Goal: Find contact information: Find contact information

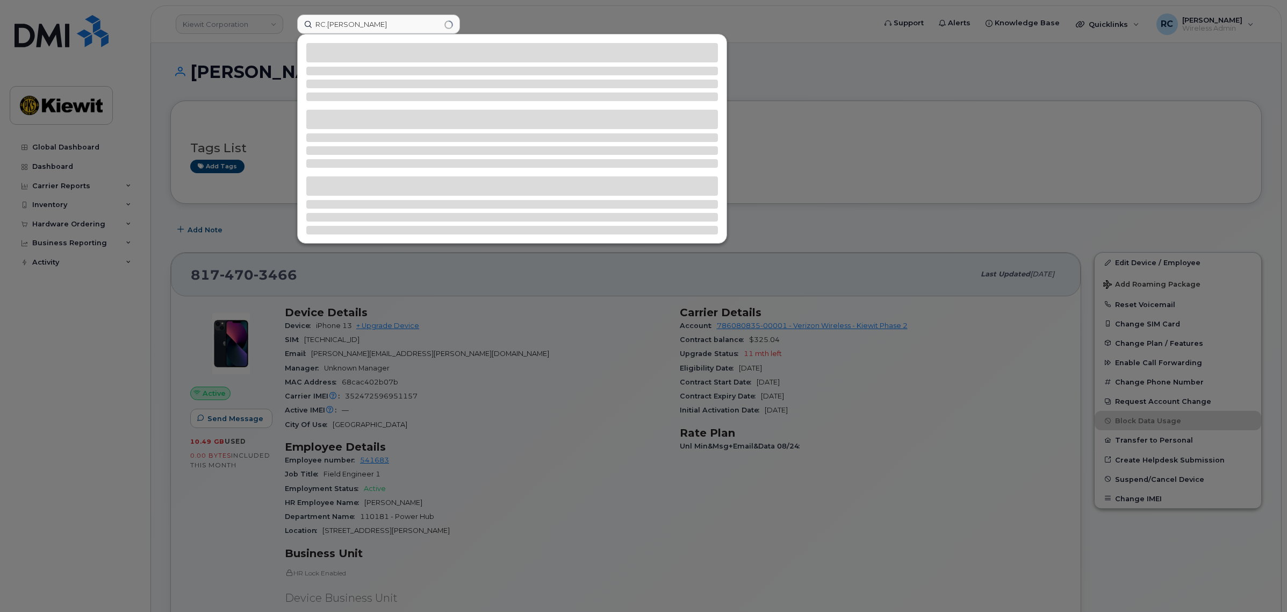
type input "RC.[PERSON_NAME]"
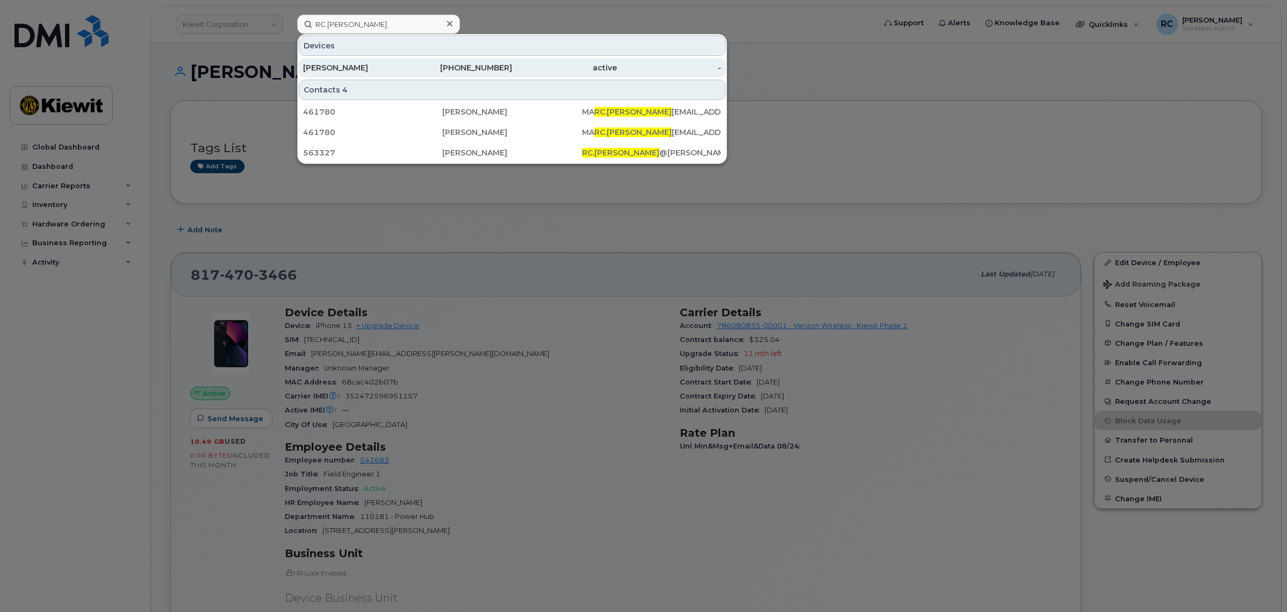
click at [447, 68] on div "[PHONE_NUMBER]" at bounding box center [460, 67] width 105 height 11
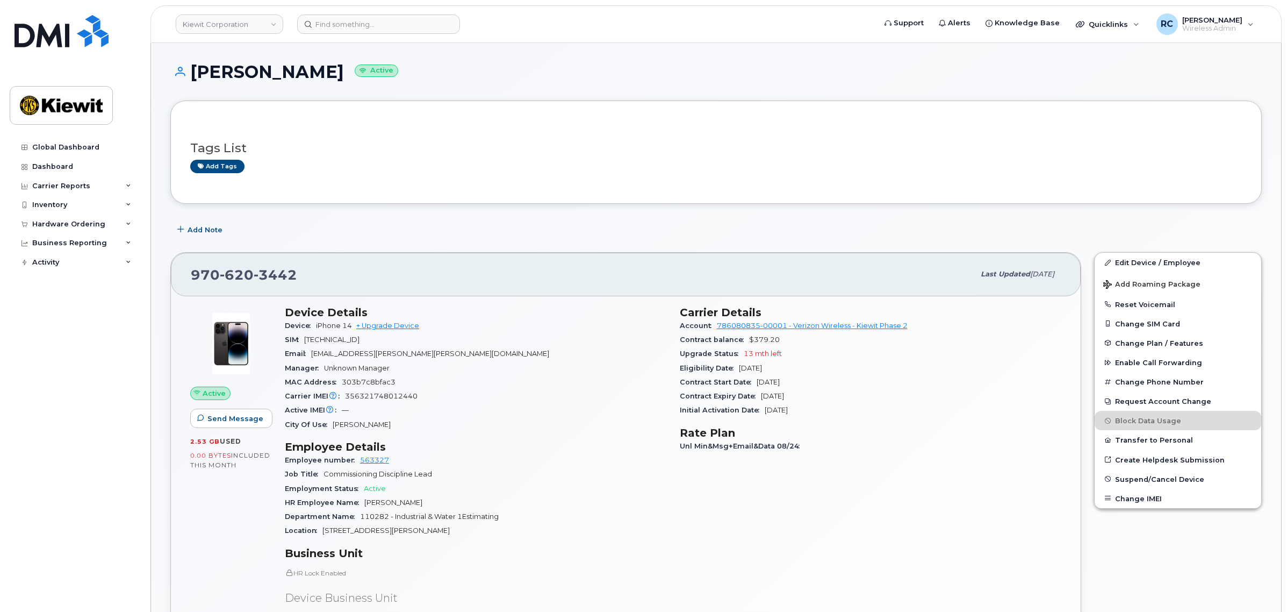
drag, startPoint x: 356, startPoint y: 321, endPoint x: 313, endPoint y: 321, distance: 43.0
click at [313, 321] on div "Device iPhone 14 + Upgrade Device" at bounding box center [476, 326] width 382 height 14
copy span "iPhone 14"
drag, startPoint x: 296, startPoint y: 269, endPoint x: 192, endPoint y: 267, distance: 104.3
click at [192, 267] on div "970 620 3442" at bounding box center [583, 274] width 784 height 23
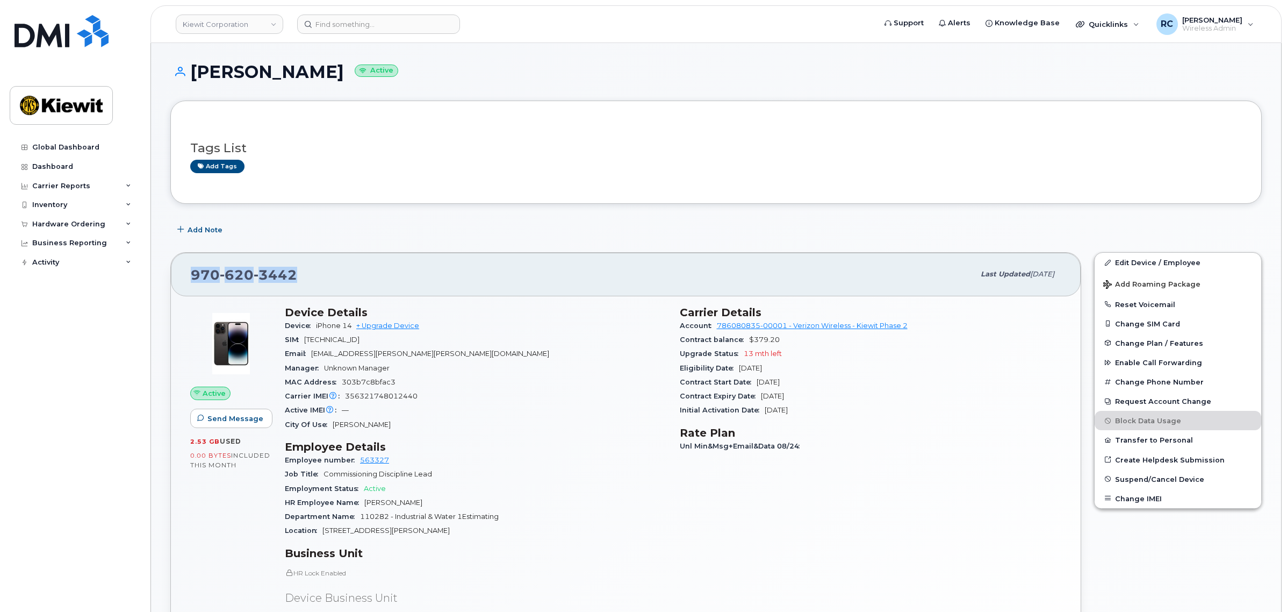
copy span "970 620 3442"
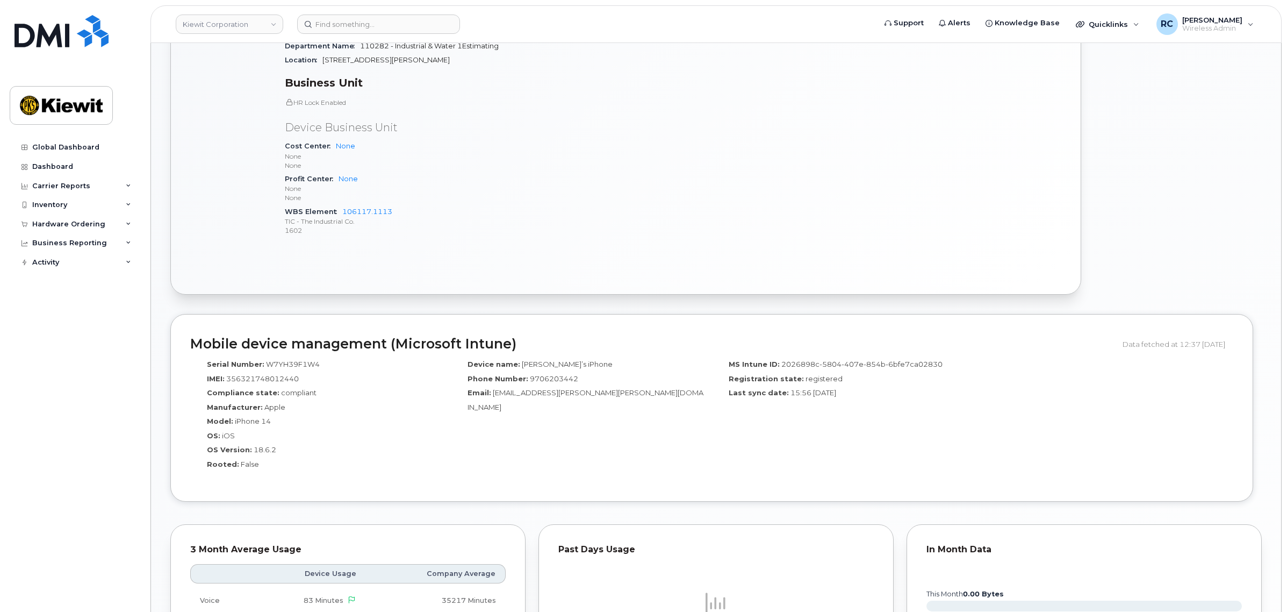
scroll to position [537, 0]
